Goal: Information Seeking & Learning: Learn about a topic

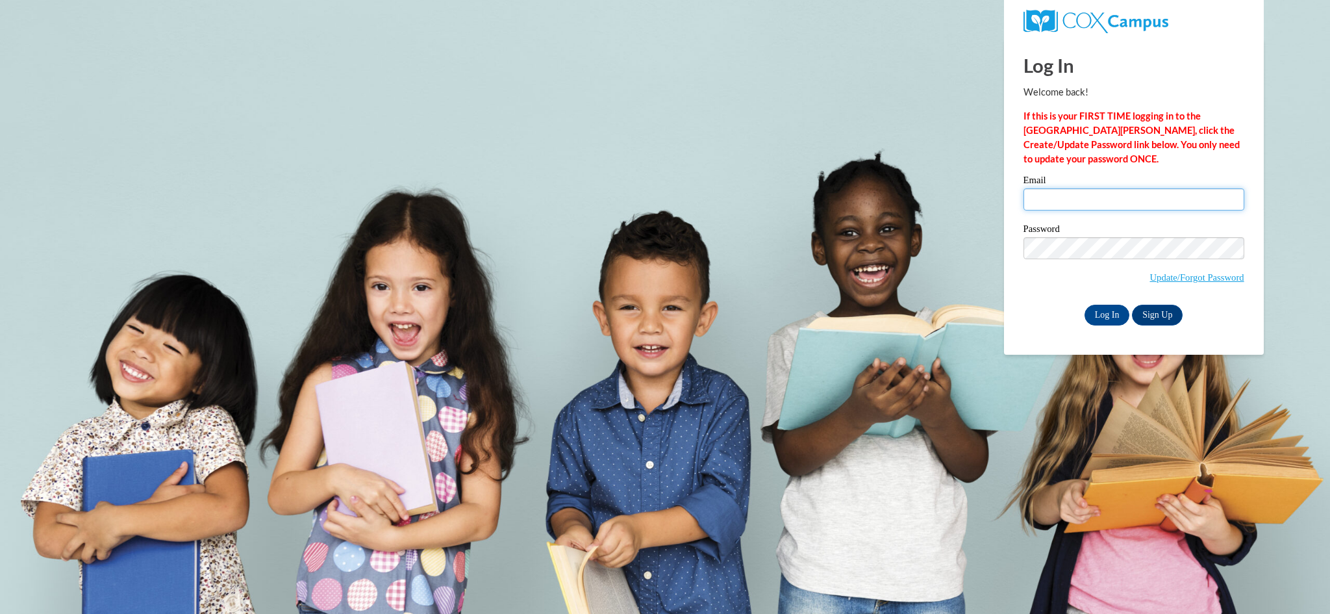
click at [1098, 199] on input "Email" at bounding box center [1134, 199] width 221 height 22
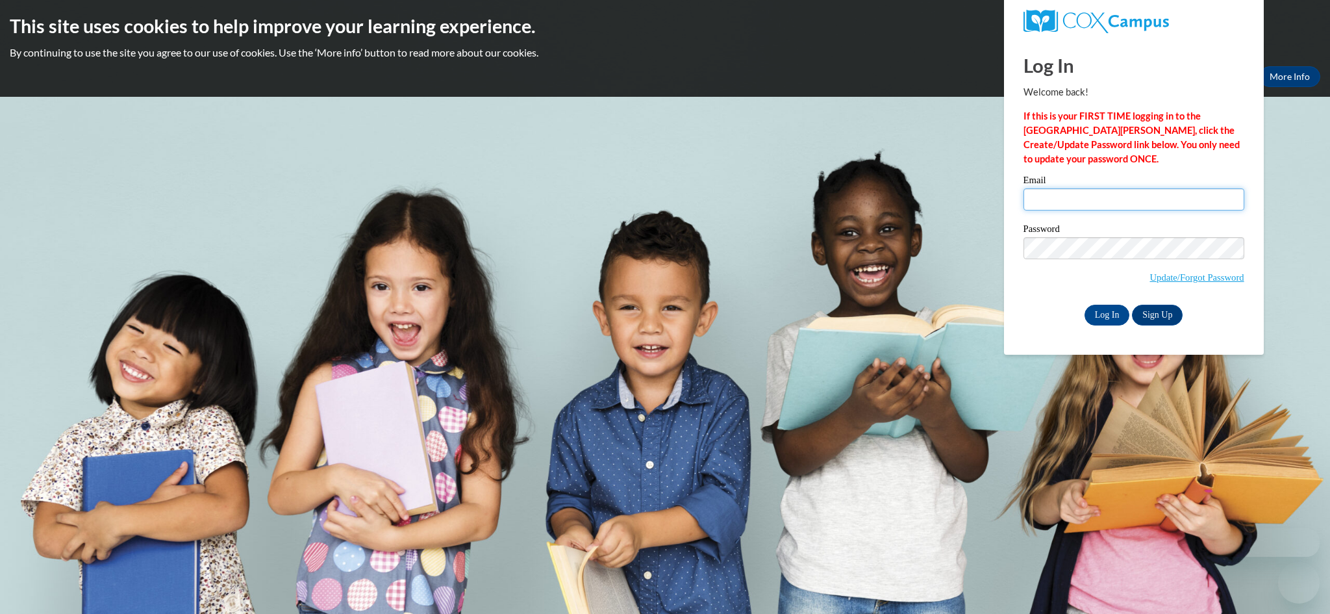
type input "shane.ige@k12.hi.us"
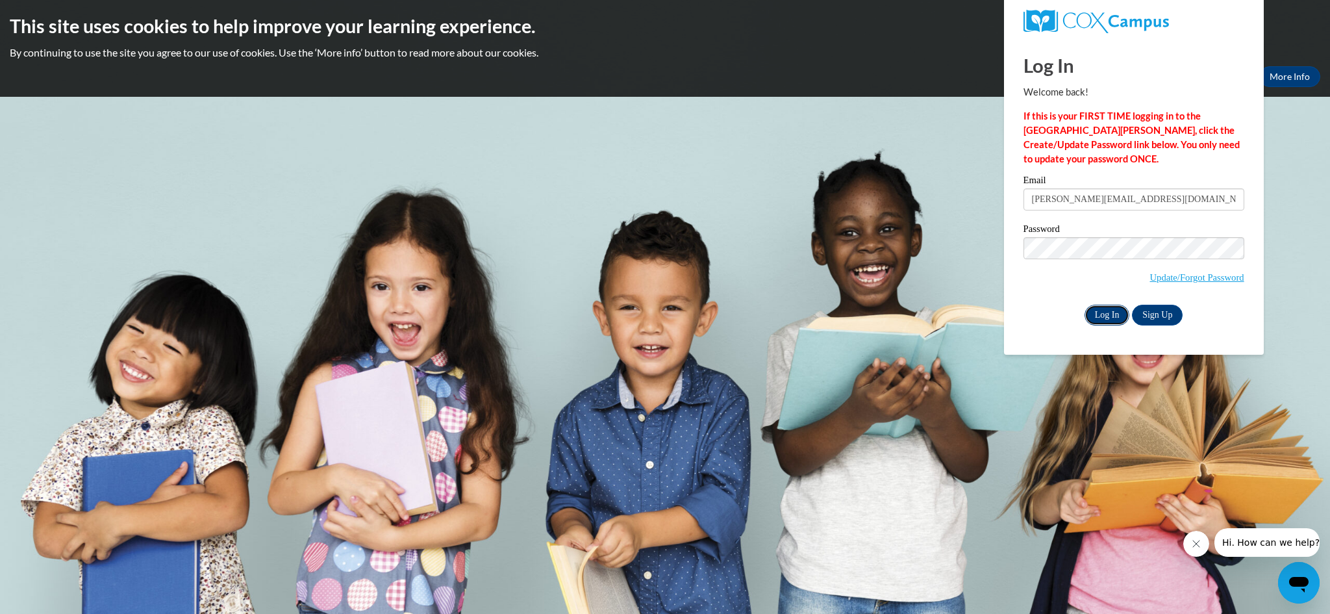
click at [1110, 321] on input "Log In" at bounding box center [1107, 315] width 45 height 21
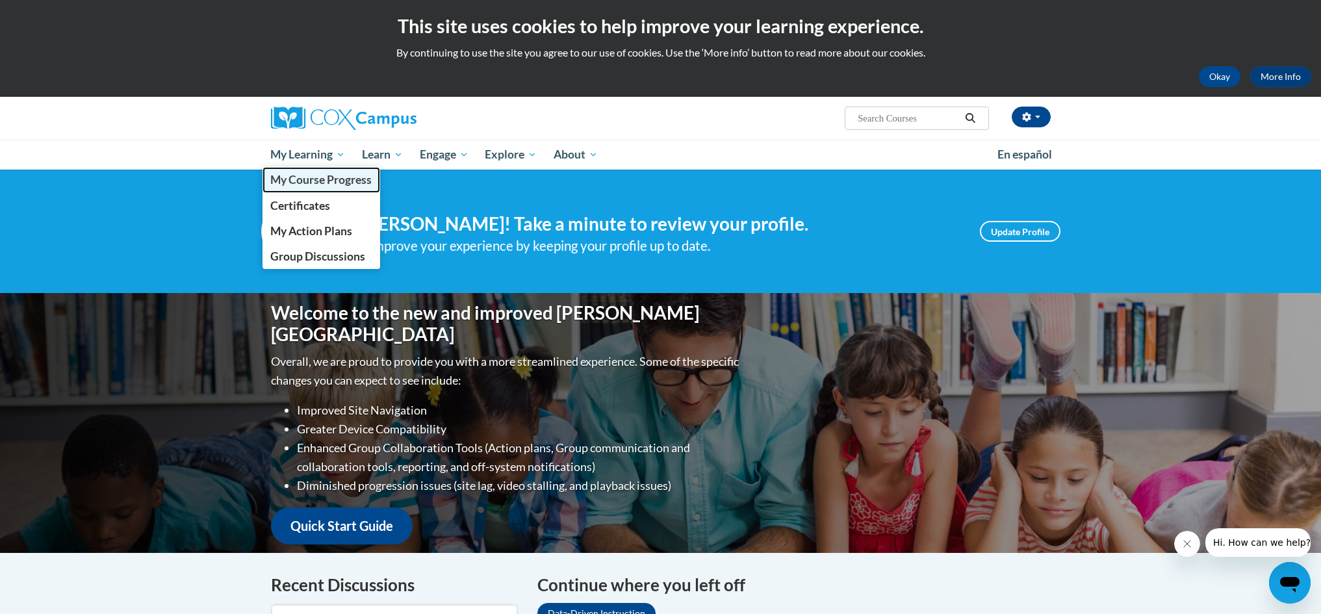
click at [342, 176] on span "My Course Progress" at bounding box center [320, 180] width 101 height 14
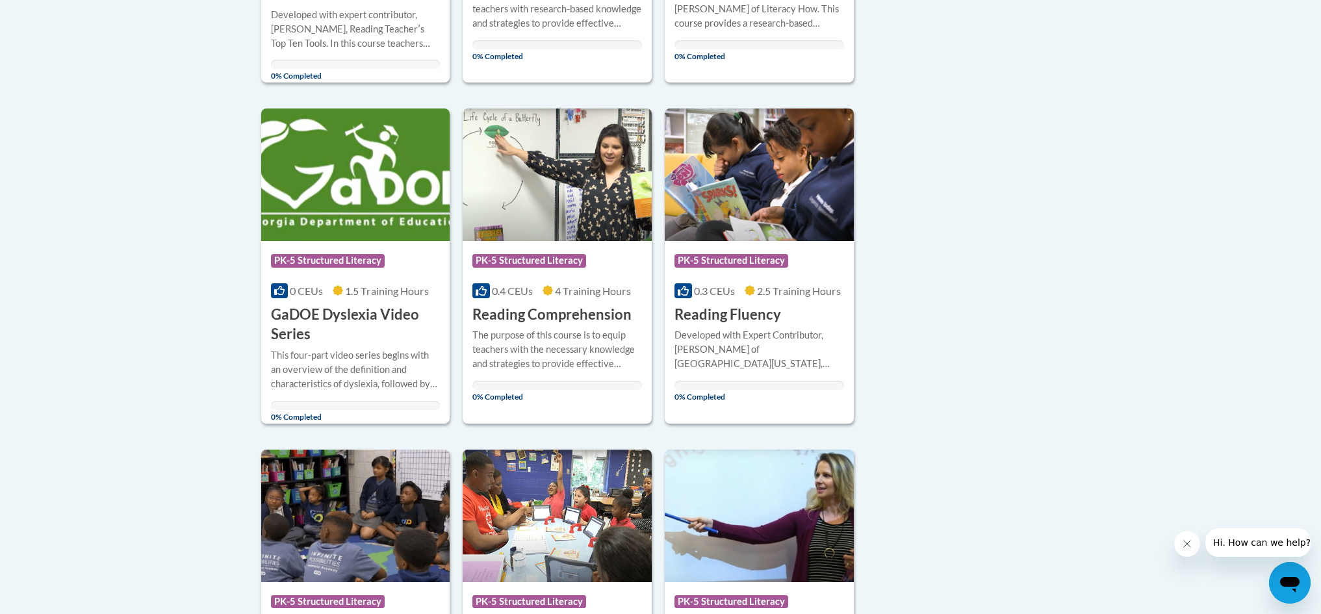
scroll to position [582, 0]
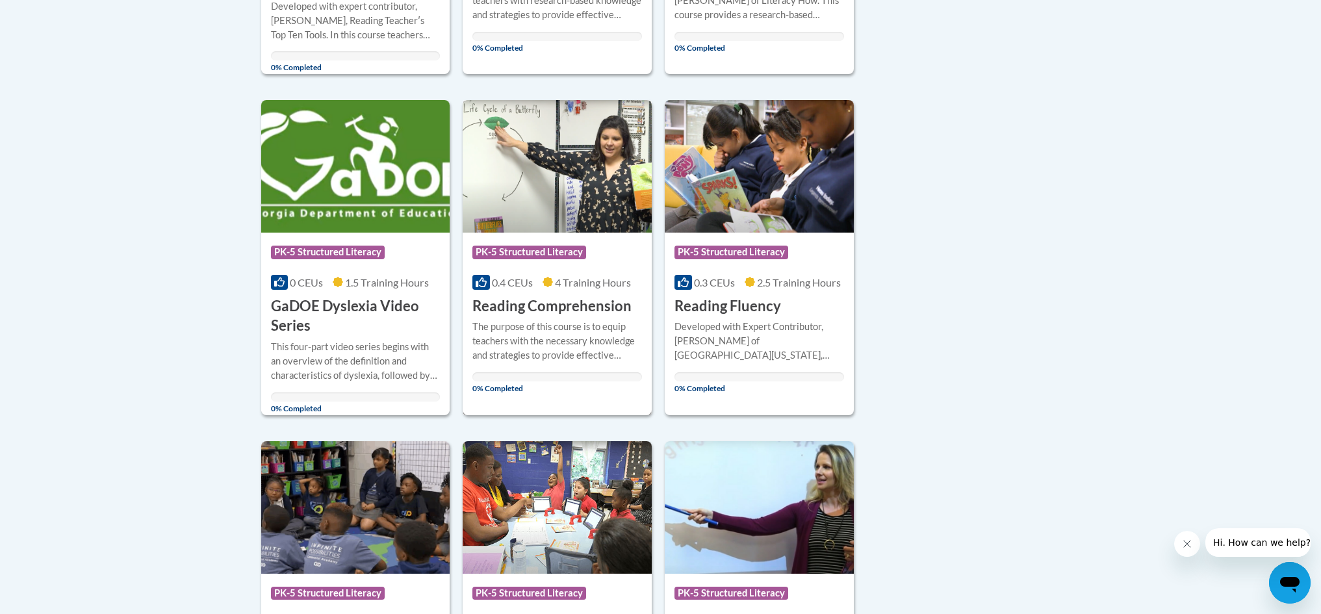
click at [567, 303] on h3 "Reading Comprehension" at bounding box center [551, 306] width 159 height 20
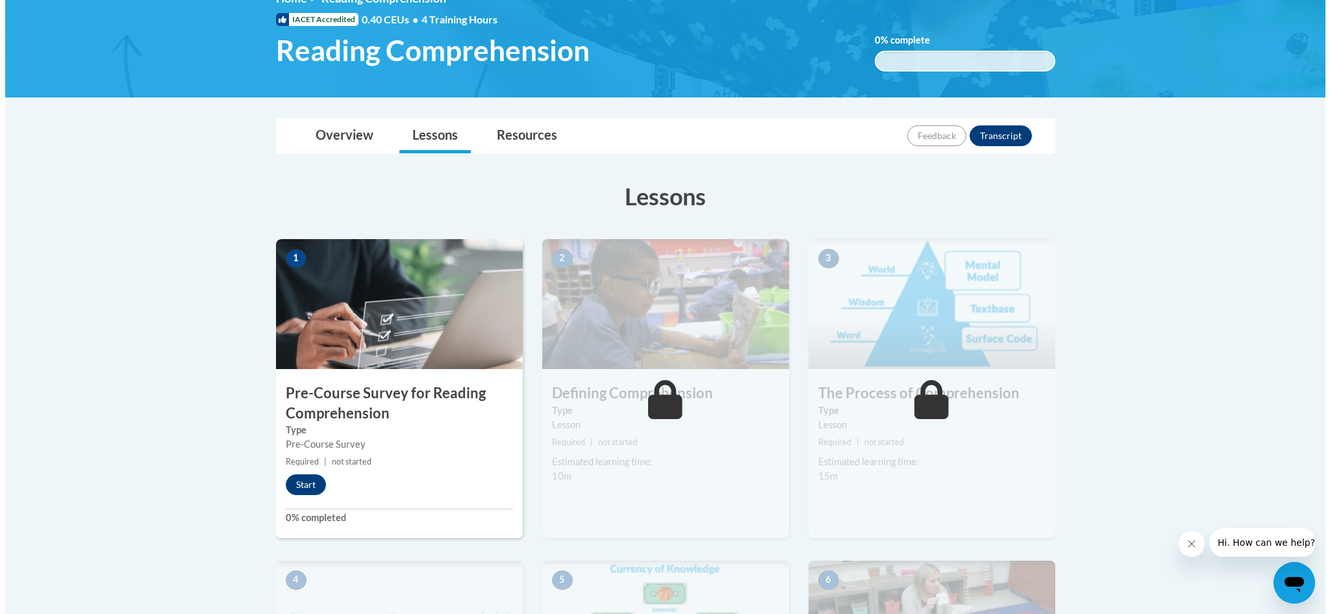
scroll to position [270, 0]
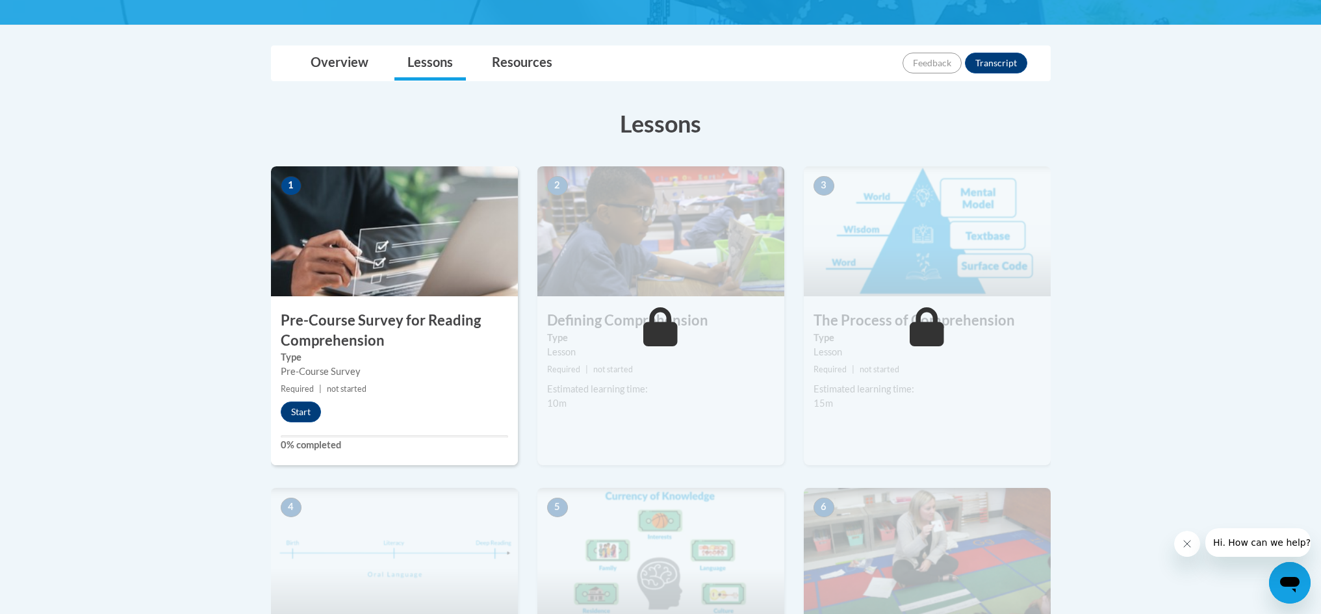
click at [414, 316] on h3 "Pre-Course Survey for Reading Comprehension" at bounding box center [394, 330] width 247 height 40
click at [310, 408] on button "Start" at bounding box center [301, 411] width 40 height 21
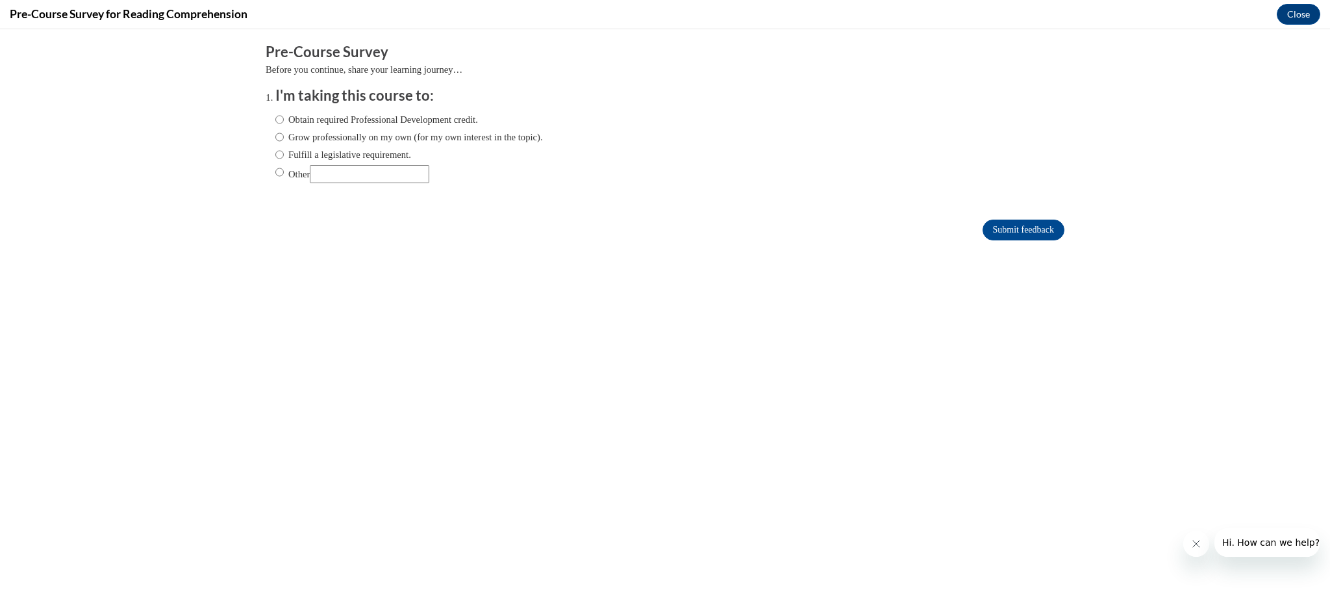
scroll to position [0, 0]
click at [292, 138] on label "Grow professionally on my own (for my own interest in the topic)." at bounding box center [409, 137] width 268 height 14
click at [284, 138] on input "Grow professionally on my own (for my own interest in the topic)." at bounding box center [279, 137] width 8 height 14
radio input "true"
click at [1016, 230] on input "Submit feedback" at bounding box center [1024, 230] width 82 height 21
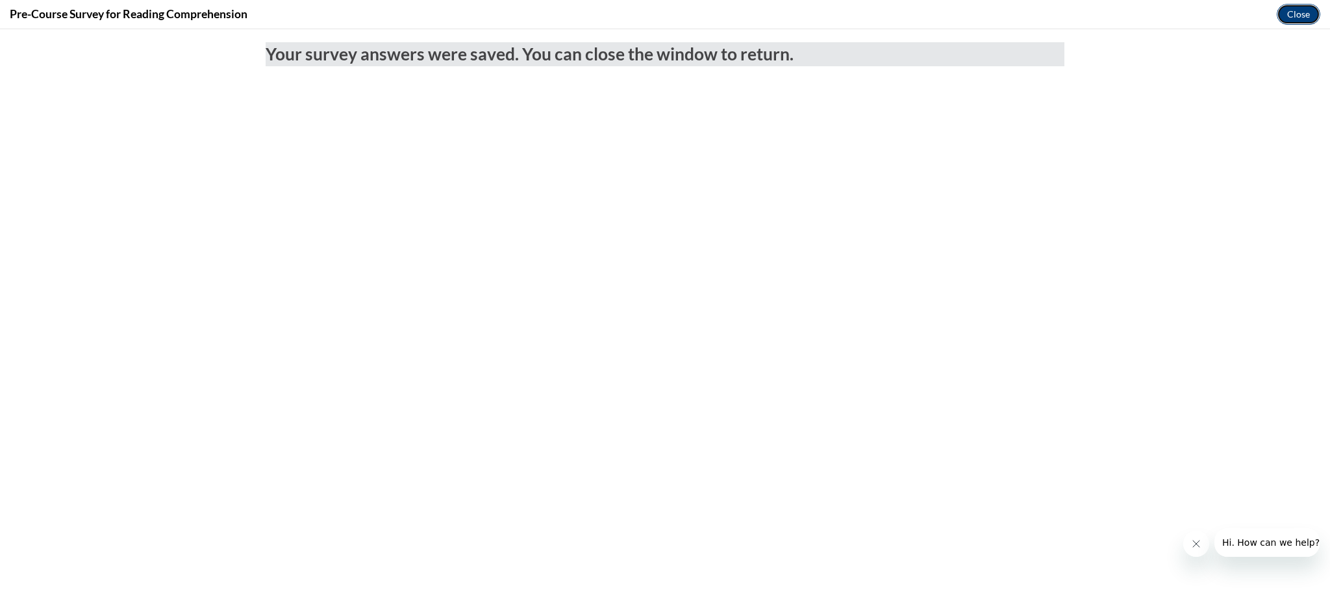
click at [1309, 13] on button "Close" at bounding box center [1299, 14] width 44 height 21
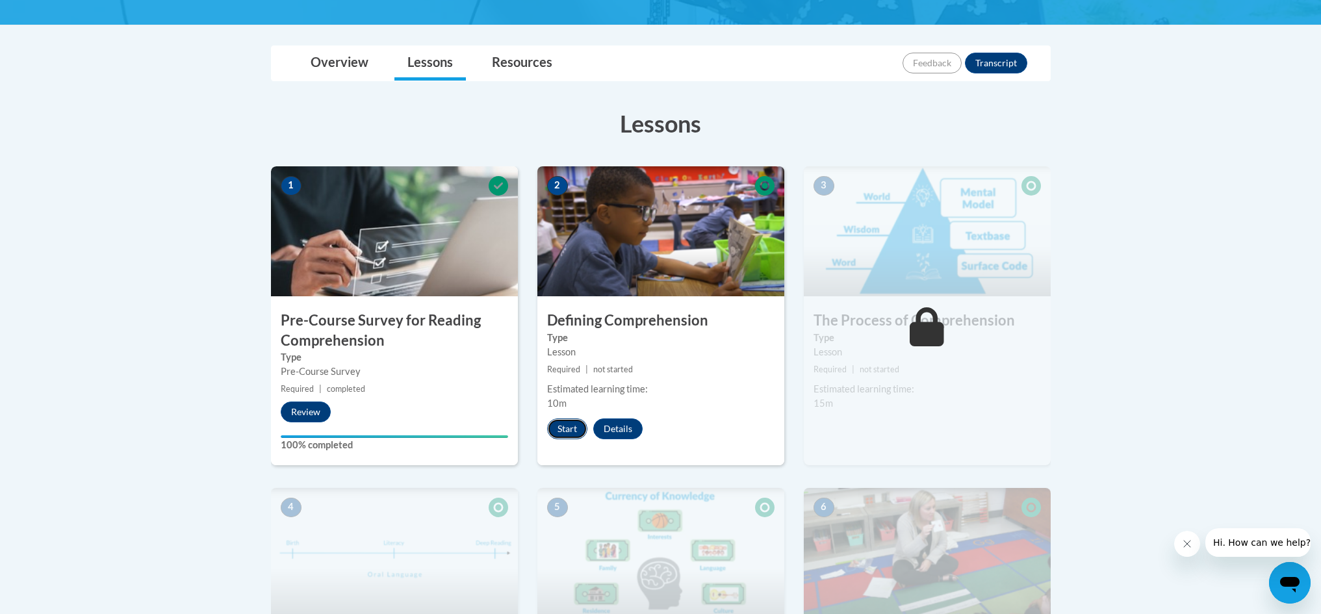
click at [571, 425] on button "Start" at bounding box center [567, 428] width 40 height 21
